Goal: Task Accomplishment & Management: Manage account settings

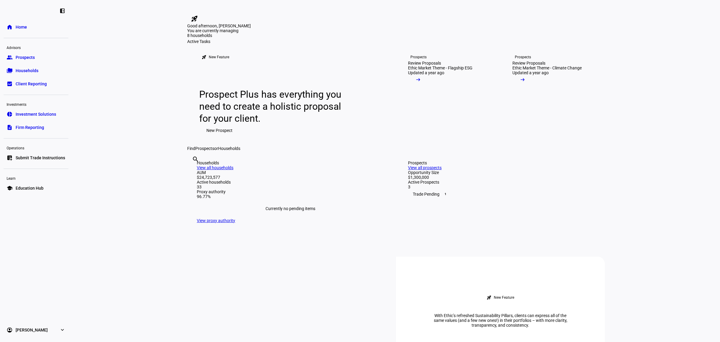
click at [30, 68] on span "Households" at bounding box center [27, 71] width 23 height 6
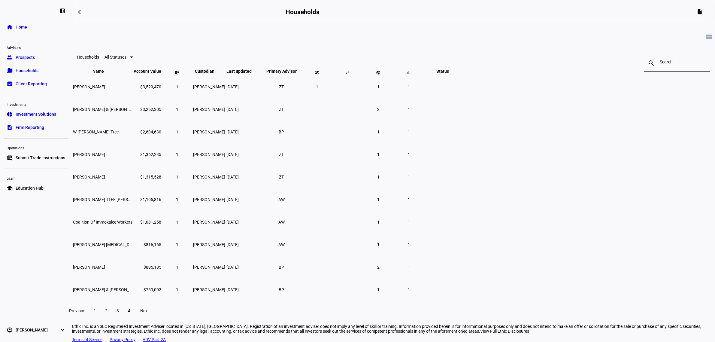
click at [644, 58] on div "search close" at bounding box center [677, 56] width 66 height 19
click at [660, 62] on input at bounding box center [677, 61] width 35 height 5
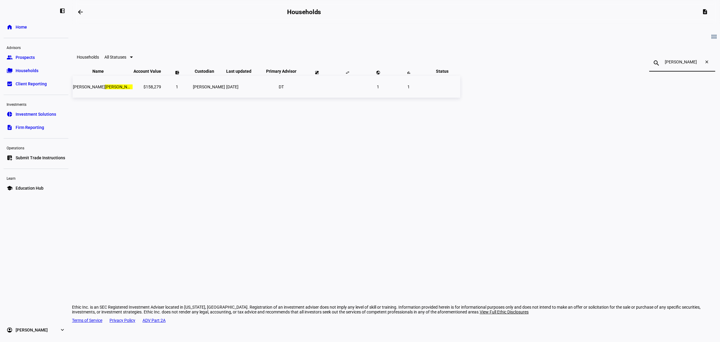
type input "[PERSON_NAME]"
click at [137, 89] on mark "[PERSON_NAME]" at bounding box center [121, 86] width 32 height 5
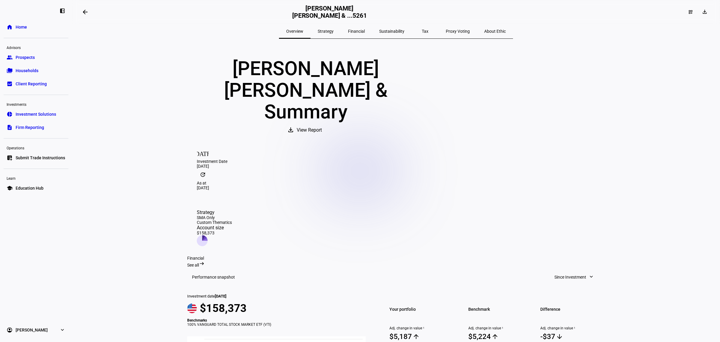
click at [31, 159] on span "Submit Trade Instructions" at bounding box center [41, 158] width 50 height 6
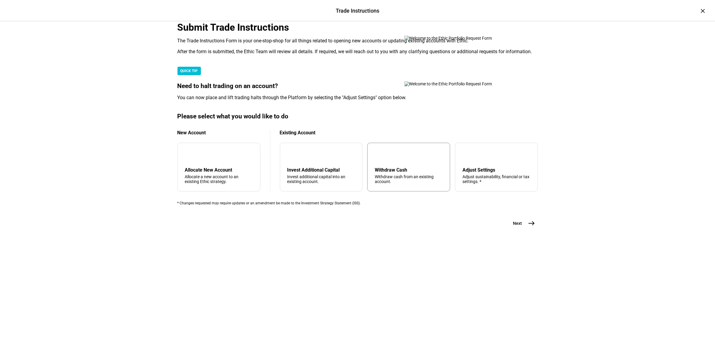
scroll to position [77, 0]
click at [482, 191] on div "tune Adjust Settings Adjust sustainability, financial or tax settings. *" at bounding box center [496, 167] width 83 height 49
click at [520, 229] on button "Next east" at bounding box center [522, 223] width 32 height 12
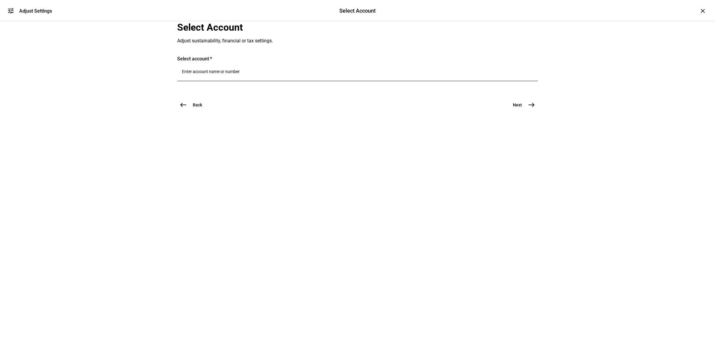
scroll to position [0, 0]
click at [214, 81] on div at bounding box center [357, 72] width 351 height 17
type input "[PERSON_NAME]"
click at [225, 177] on span "[PERSON_NAME] [PERSON_NAME] &" at bounding box center [246, 180] width 84 height 7
click at [534, 126] on span "east" at bounding box center [532, 120] width 12 height 12
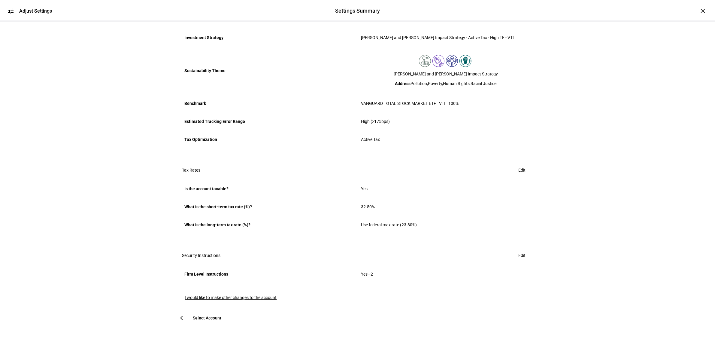
scroll to position [252, 0]
click at [518, 249] on span "Edit" at bounding box center [521, 255] width 7 height 12
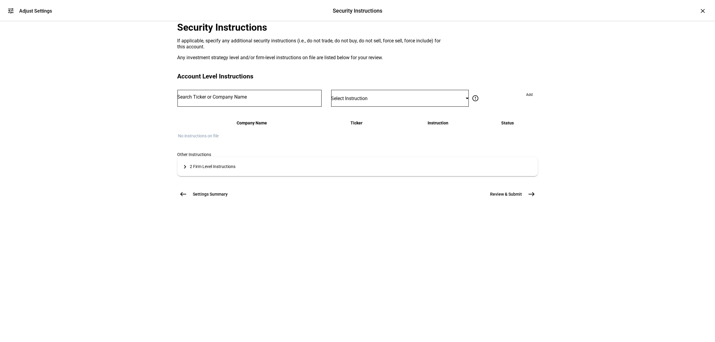
scroll to position [0, 0]
click at [269, 99] on input "Number" at bounding box center [249, 97] width 144 height 5
type input "bright hor"
click at [257, 192] on div "BRIGHT HOR IZONS FAM SOLUTIONS INC" at bounding box center [243, 191] width 89 height 7
click at [368, 101] on span "Select Instruction" at bounding box center [349, 98] width 37 height 6
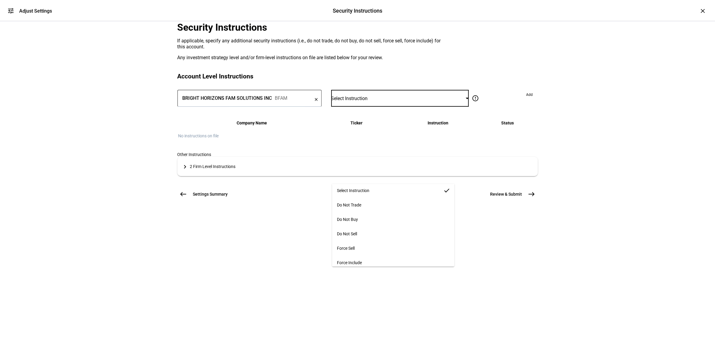
scroll to position [4, 0]
click at [369, 241] on mat-option "Force Sell" at bounding box center [393, 247] width 122 height 14
click at [526, 99] on span "Add" at bounding box center [529, 95] width 7 height 10
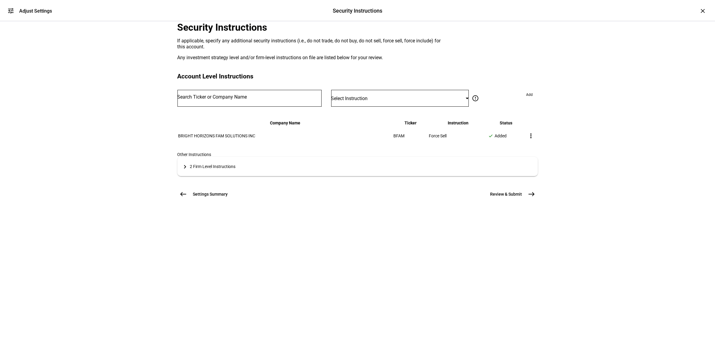
click at [219, 176] on mat-expansion-panel-header "keyboard_arrow_right 2 Firm Level Instructions" at bounding box center [357, 166] width 360 height 19
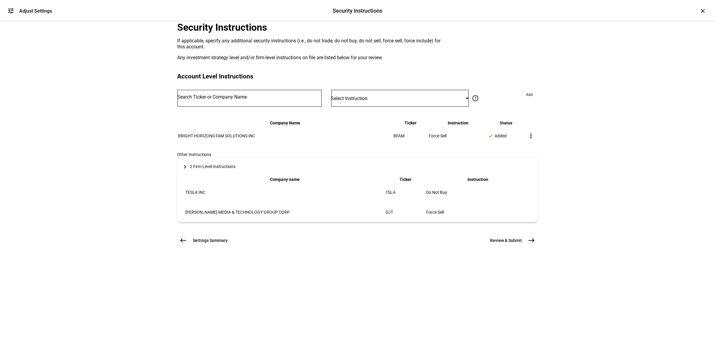
click at [228, 169] on div "2 Firm Level Instructions" at bounding box center [213, 166] width 46 height 5
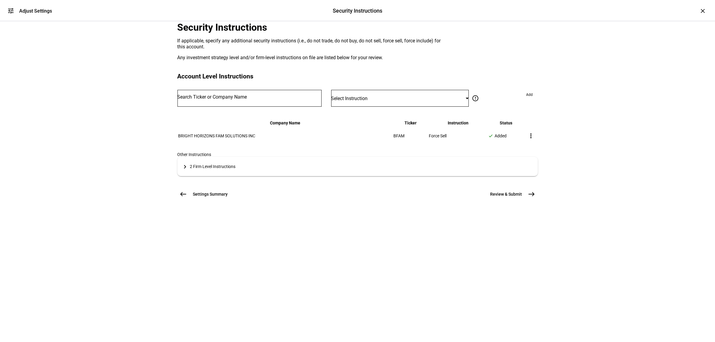
click at [232, 107] on div at bounding box center [249, 98] width 144 height 17
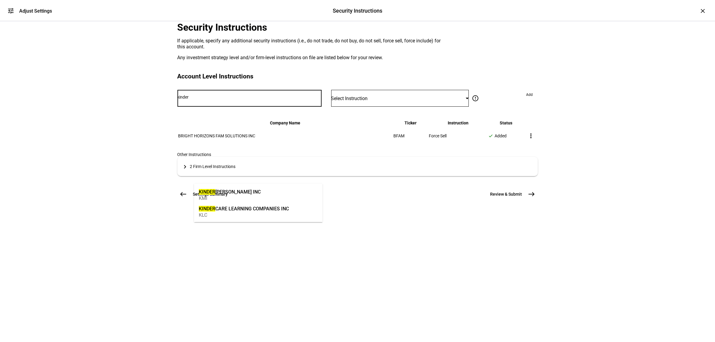
type input "kinder"
click at [232, 208] on div "KINDER CARE LEARNING COMPANIES INC" at bounding box center [244, 208] width 90 height 7
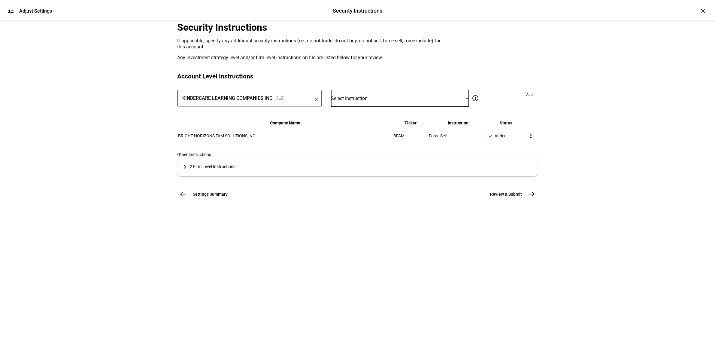
click at [368, 101] on span "Select Instruction" at bounding box center [349, 98] width 37 height 6
click at [374, 218] on mat-option "Do Not Buy" at bounding box center [393, 218] width 122 height 14
click at [526, 99] on span "Add" at bounding box center [529, 95] width 7 height 10
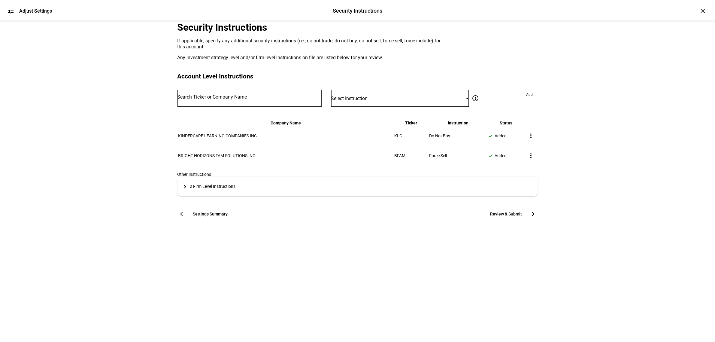
click at [527, 159] on mat-icon "more_vert" at bounding box center [530, 155] width 7 height 7
click at [541, 227] on div at bounding box center [357, 171] width 715 height 342
click at [507, 217] on span "Review & Submit" at bounding box center [506, 214] width 32 height 6
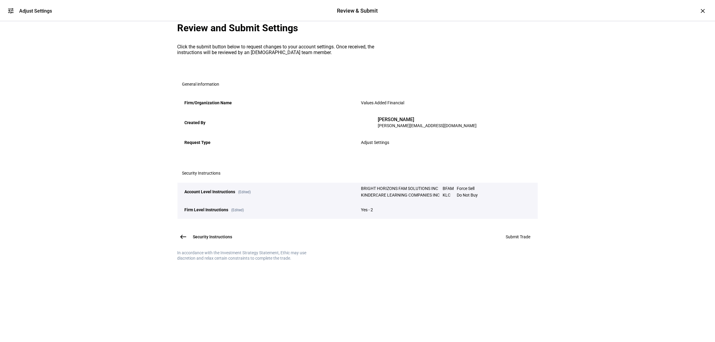
scroll to position [16, 0]
